Goal: Check status: Check status

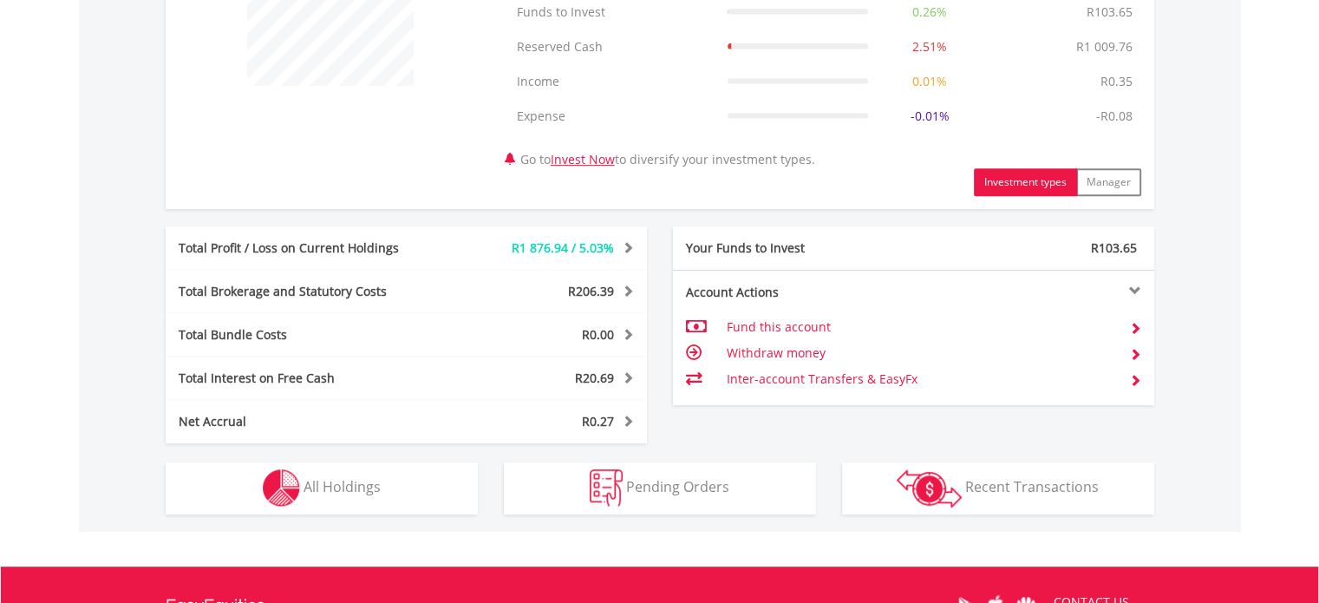
scroll to position [966, 0]
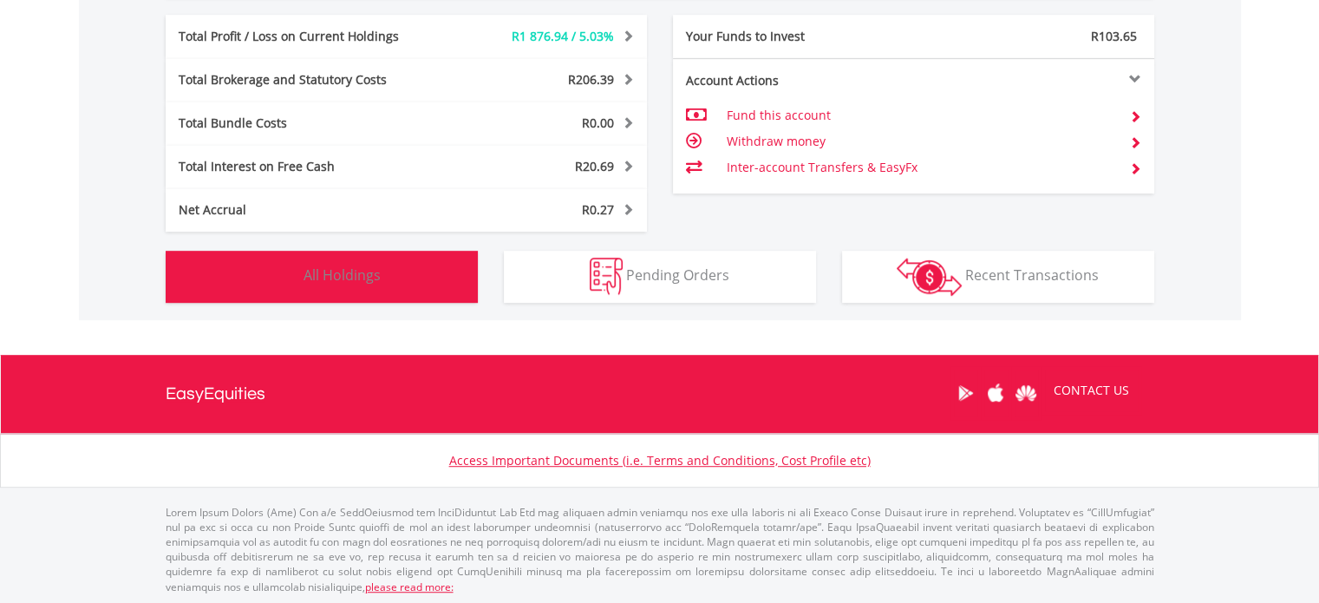
click at [364, 289] on button "Holdings All Holdings" at bounding box center [322, 277] width 312 height 52
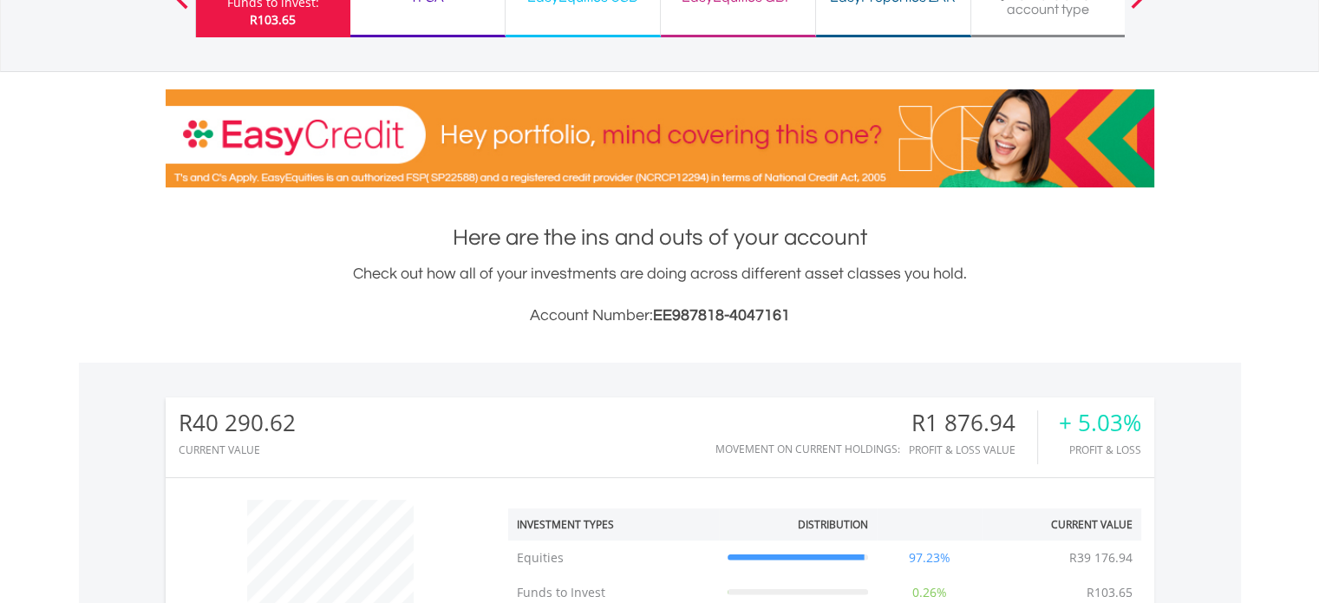
scroll to position [140, 0]
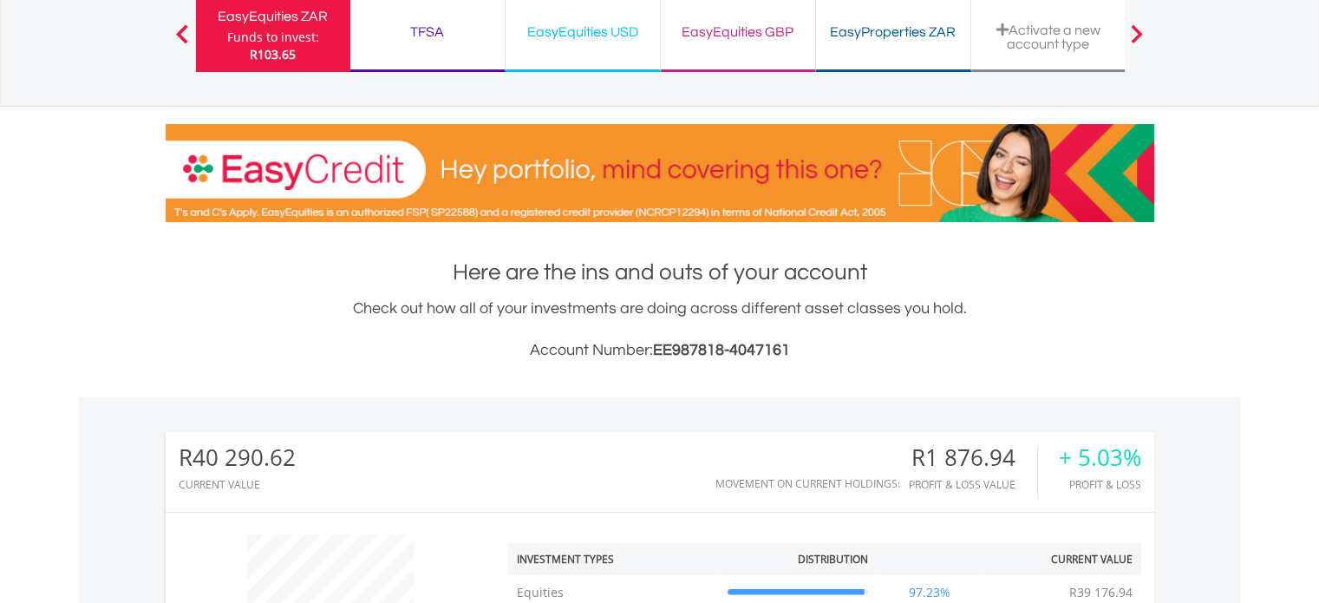
click at [425, 20] on div "TFSA" at bounding box center [428, 32] width 134 height 24
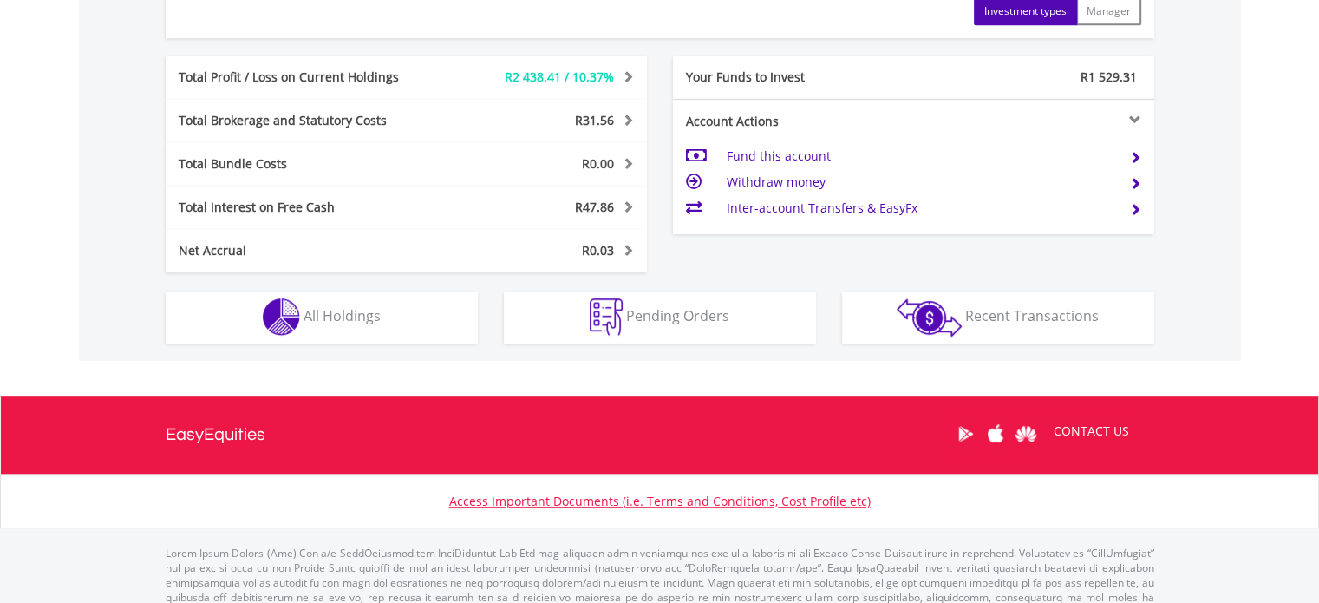
scroll to position [902, 0]
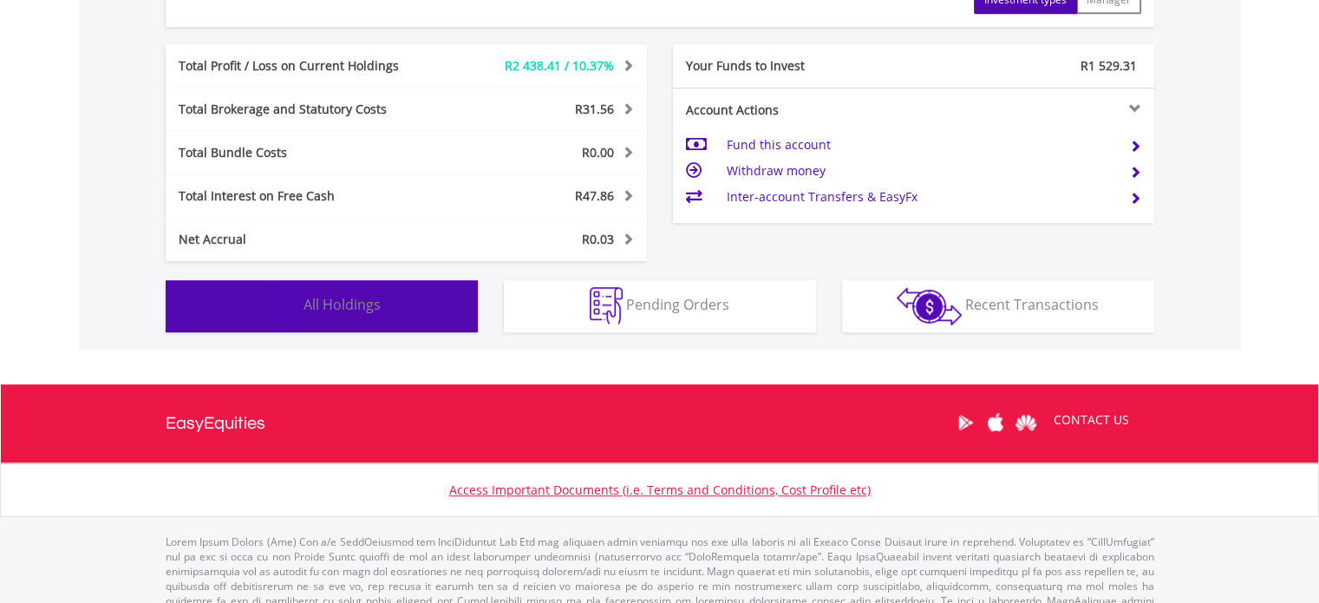
click at [395, 287] on button "Holdings All Holdings" at bounding box center [322, 306] width 312 height 52
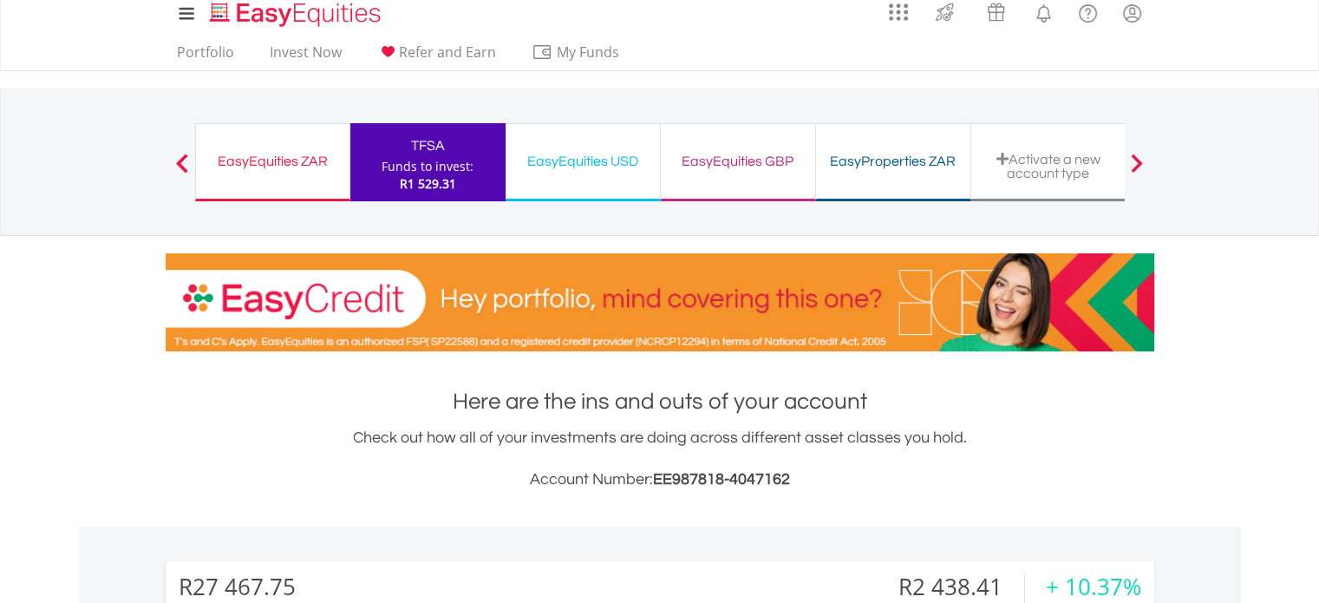
scroll to position [0, 0]
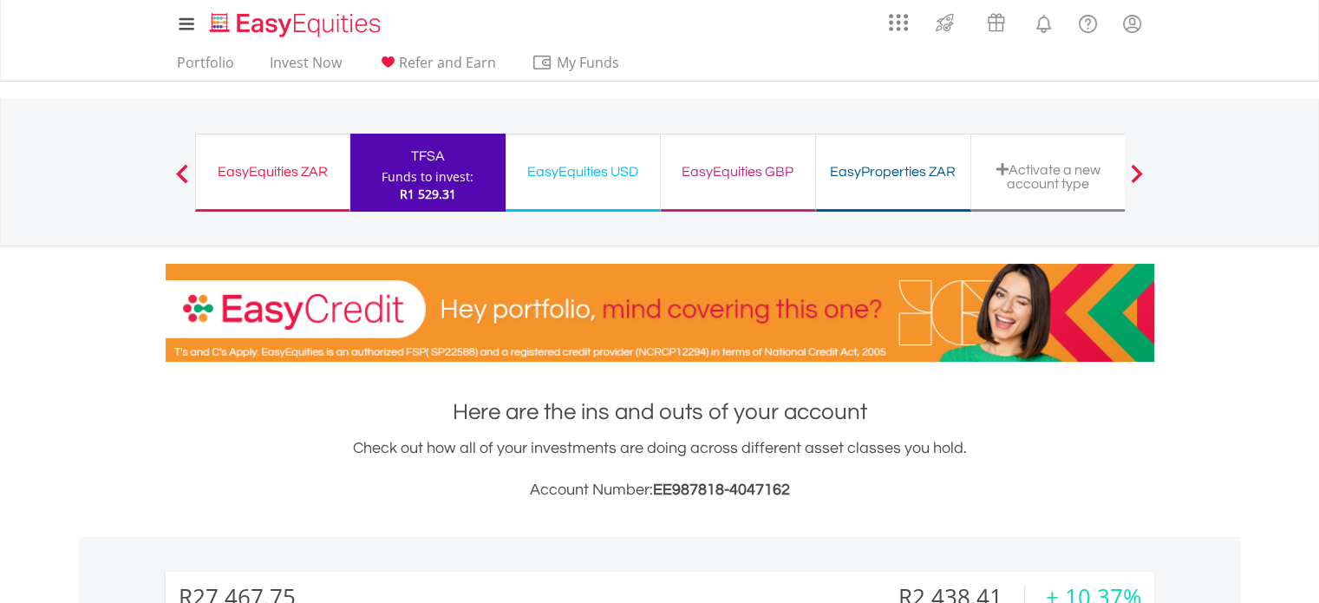
click at [552, 168] on div "EasyEquities USD" at bounding box center [583, 172] width 134 height 24
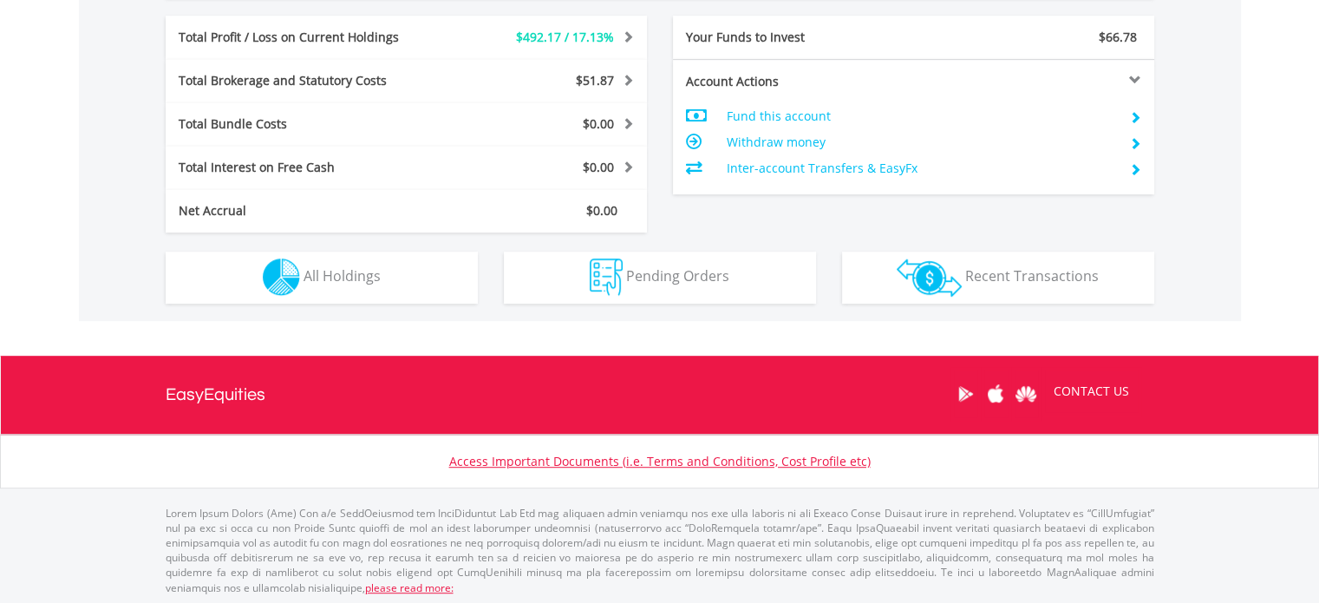
scroll to position [897, 0]
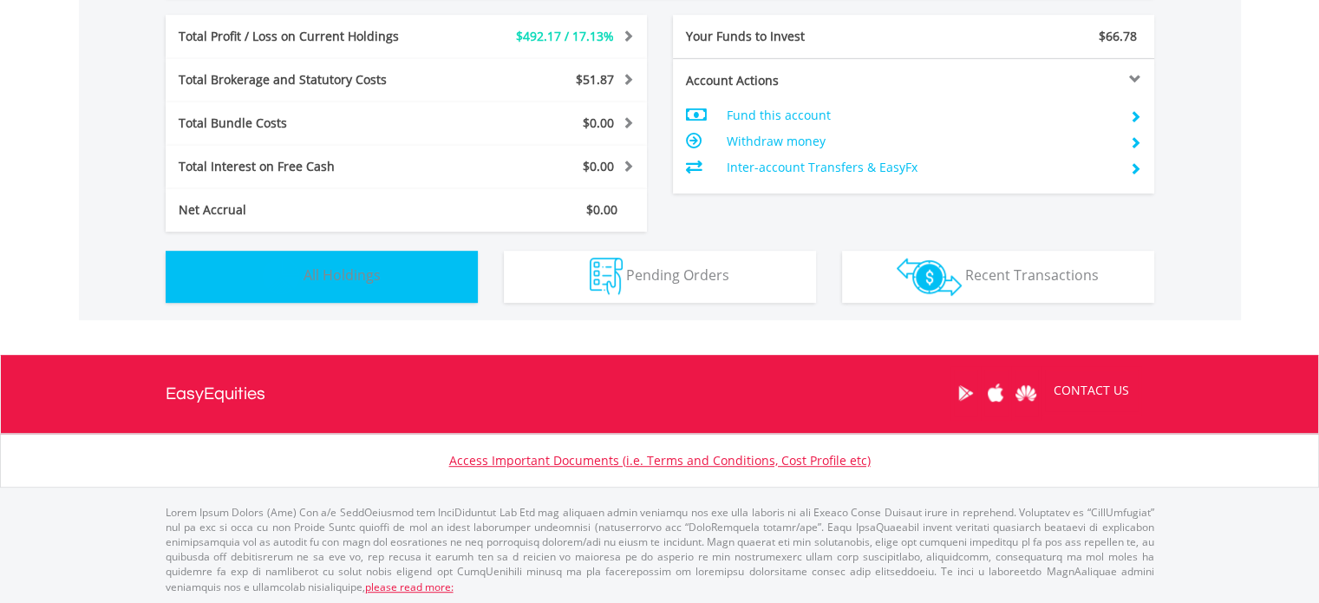
click at [435, 281] on button "Holdings All Holdings" at bounding box center [322, 277] width 312 height 52
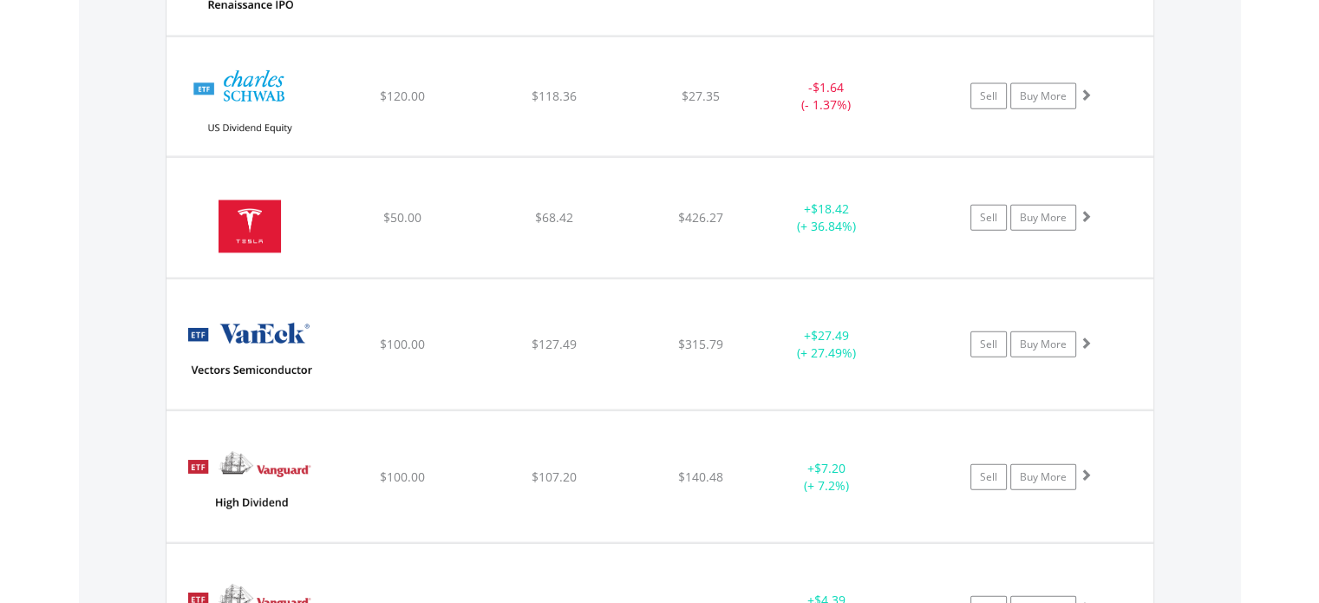
scroll to position [3989, 0]
